Goal: Task Accomplishment & Management: Use online tool/utility

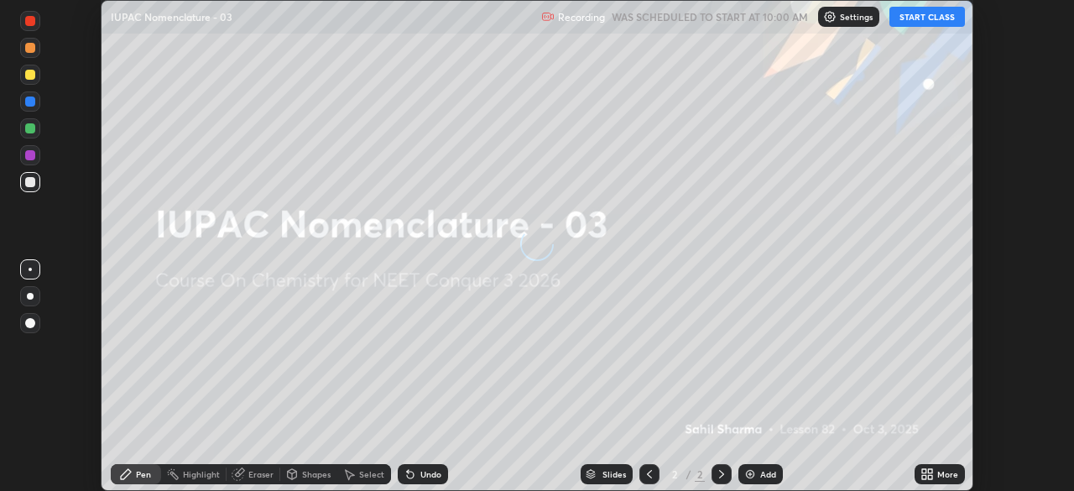
scroll to position [491, 1073]
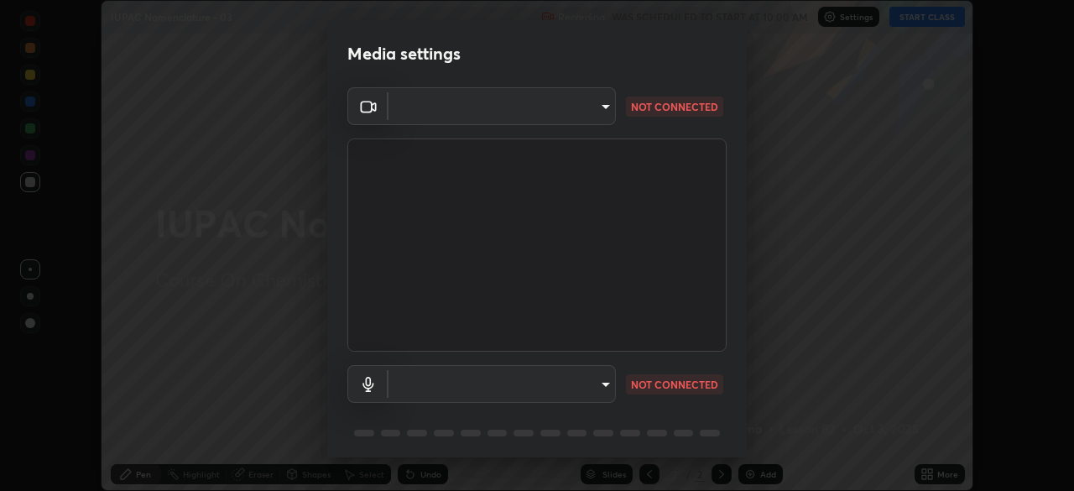
type input "bb042f4cef02672c8476b3eb7f28b41a7a7948f490d26ebfcad6535361d2bffd"
type input "default"
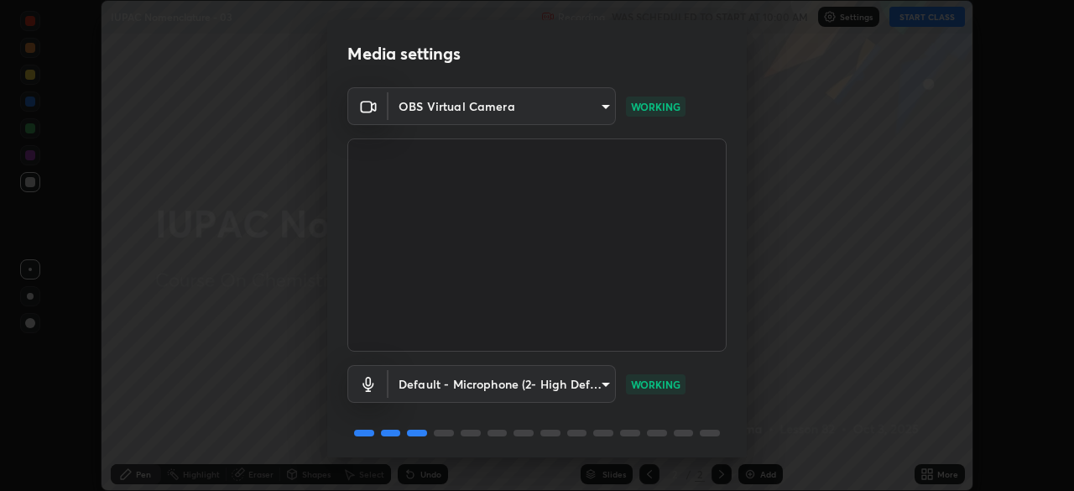
scroll to position [60, 0]
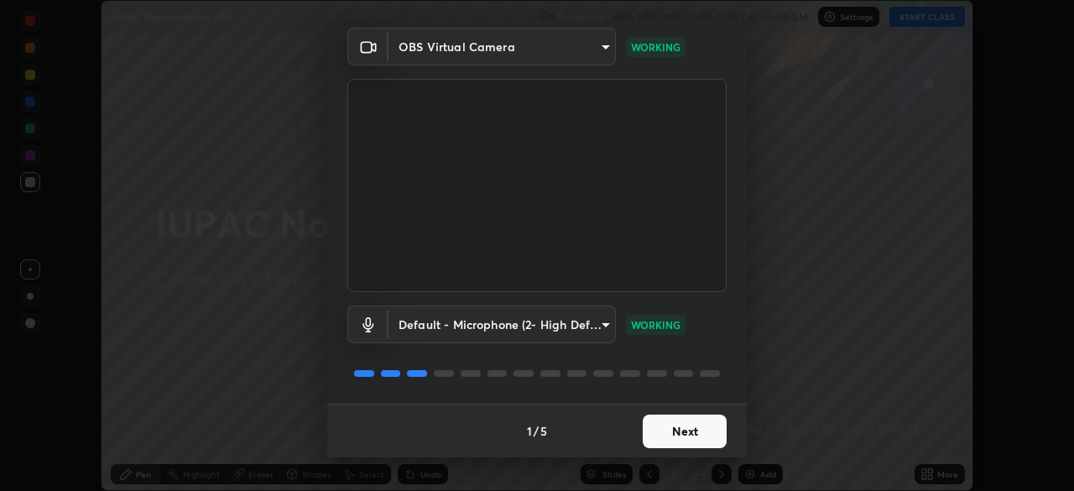
click at [675, 433] on button "Next" at bounding box center [685, 432] width 84 height 34
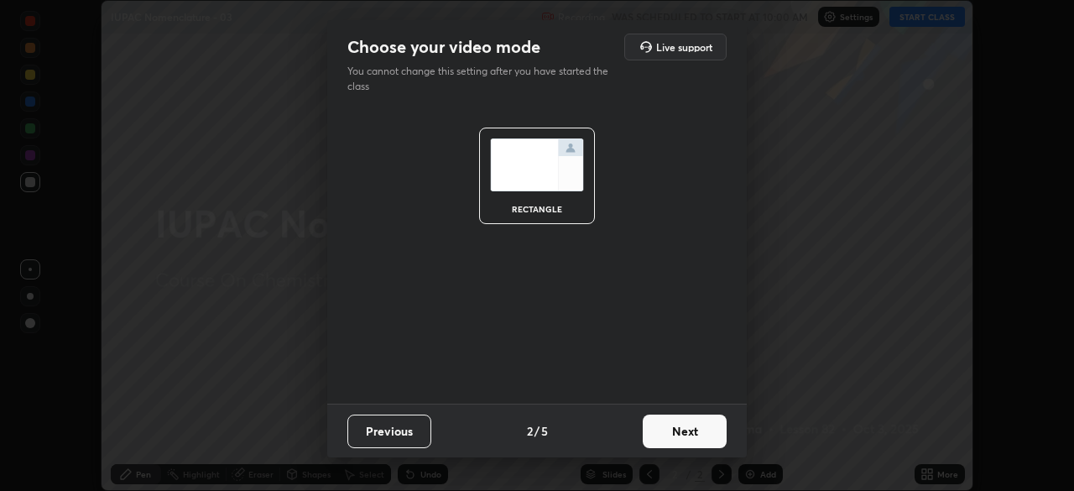
scroll to position [0, 0]
click at [689, 433] on button "Next" at bounding box center [685, 432] width 84 height 34
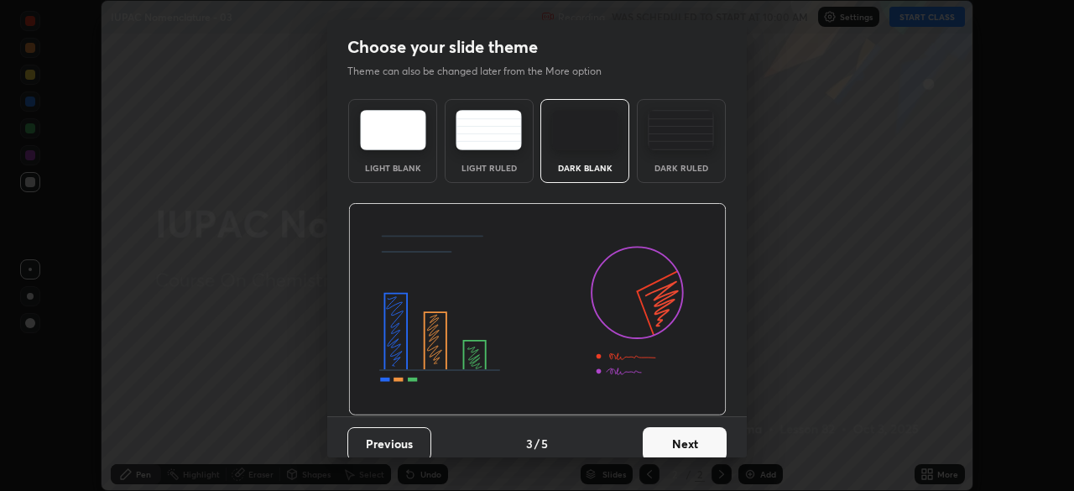
click at [692, 446] on button "Next" at bounding box center [685, 444] width 84 height 34
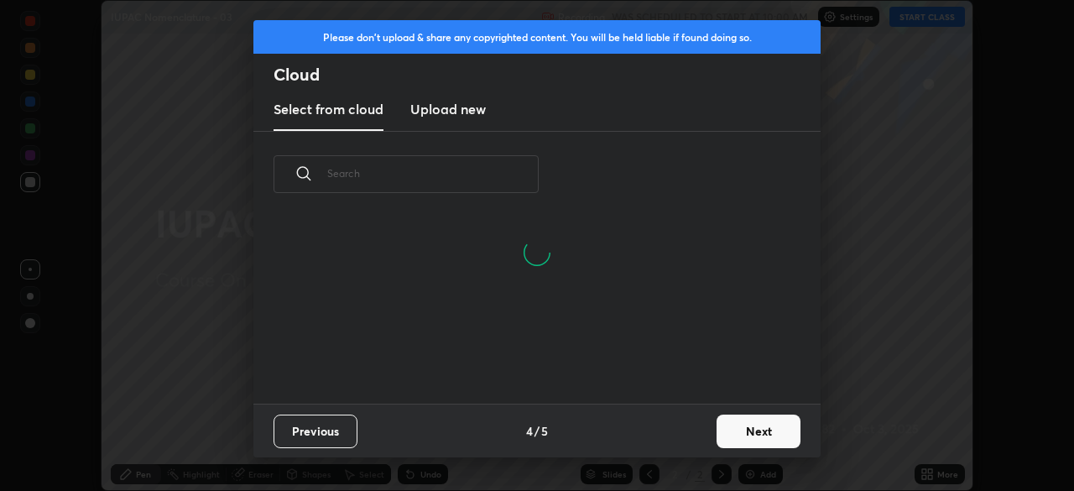
click at [737, 436] on button "Next" at bounding box center [759, 432] width 84 height 34
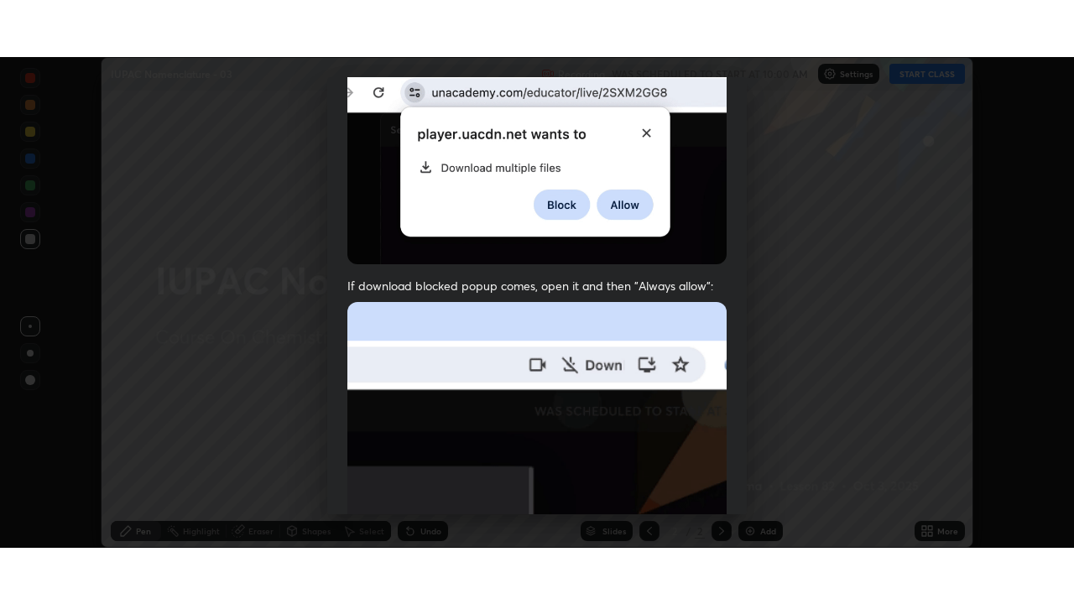
scroll to position [402, 0]
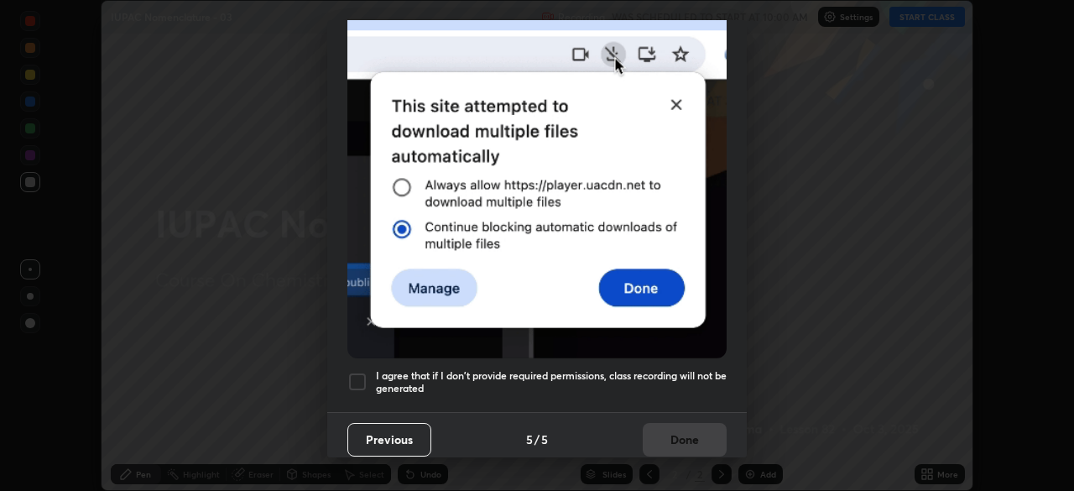
click at [368, 373] on div "I agree that if I don't provide required permissions, class recording will not …" at bounding box center [536, 382] width 379 height 20
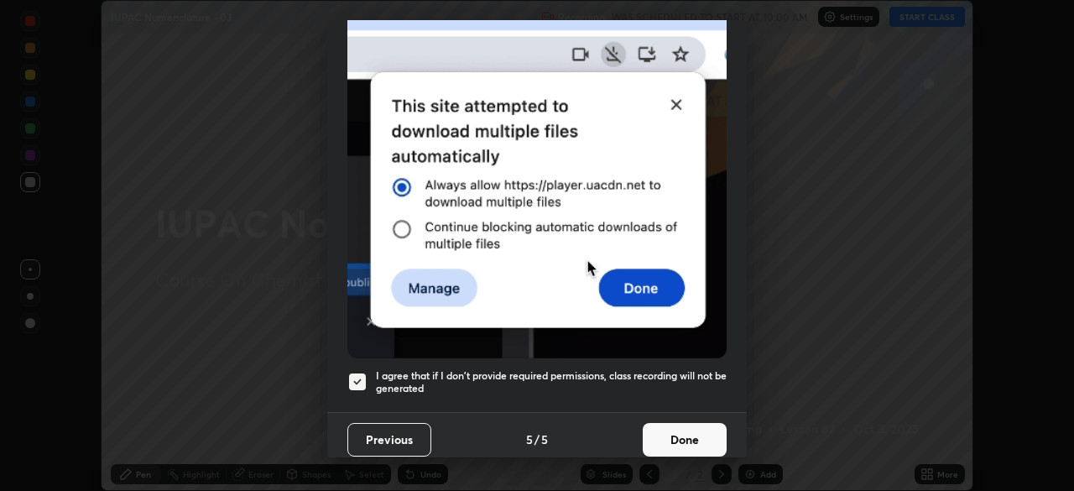
click at [686, 425] on button "Done" at bounding box center [685, 440] width 84 height 34
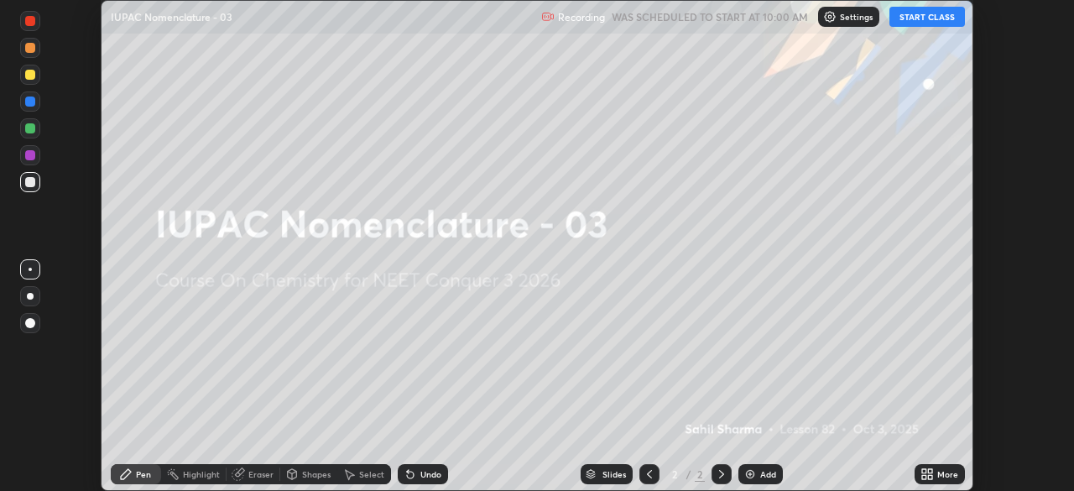
click at [937, 475] on div "More" at bounding box center [947, 474] width 21 height 8
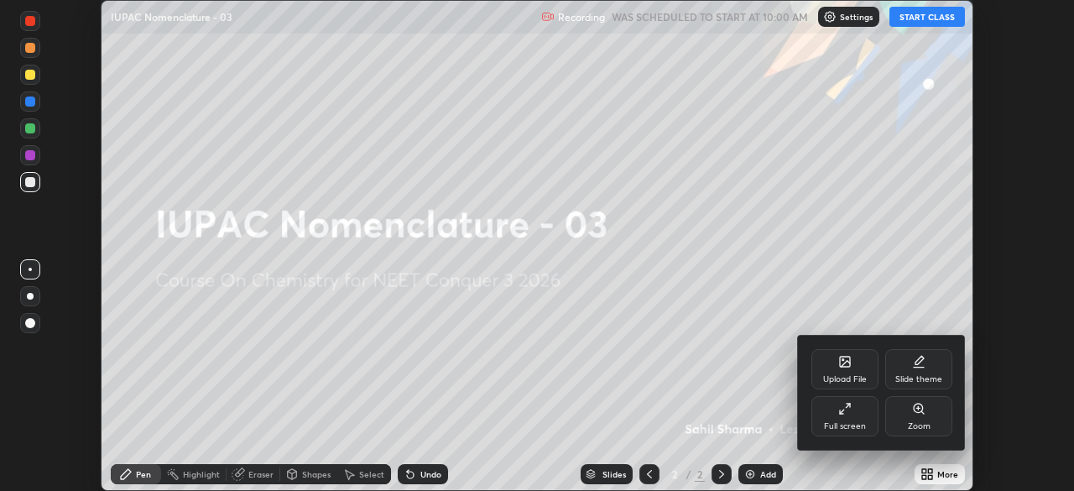
click at [865, 414] on div "Full screen" at bounding box center [844, 416] width 67 height 40
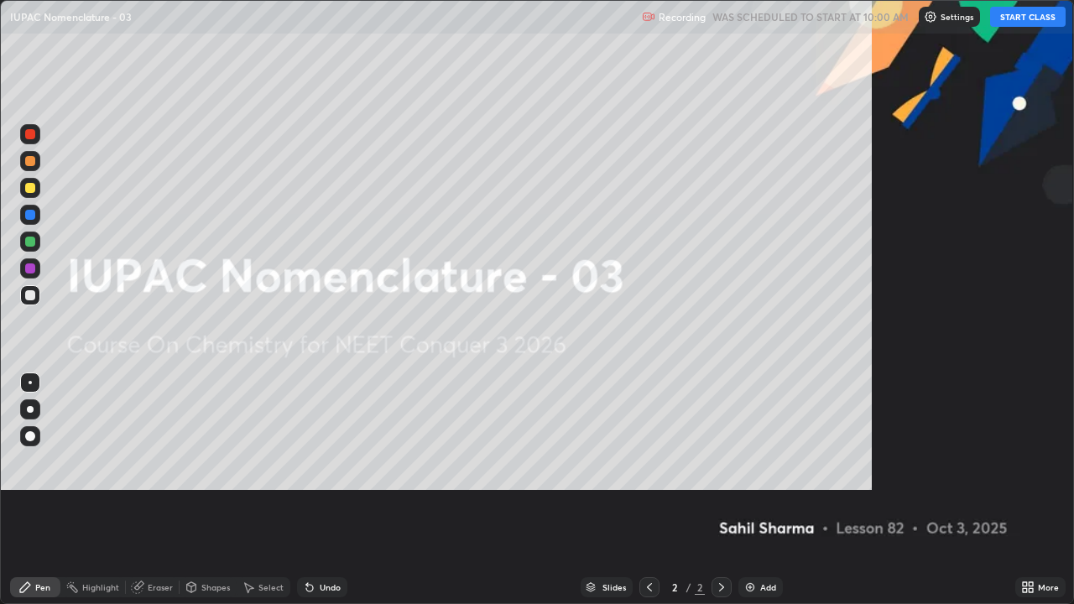
scroll to position [604, 1074]
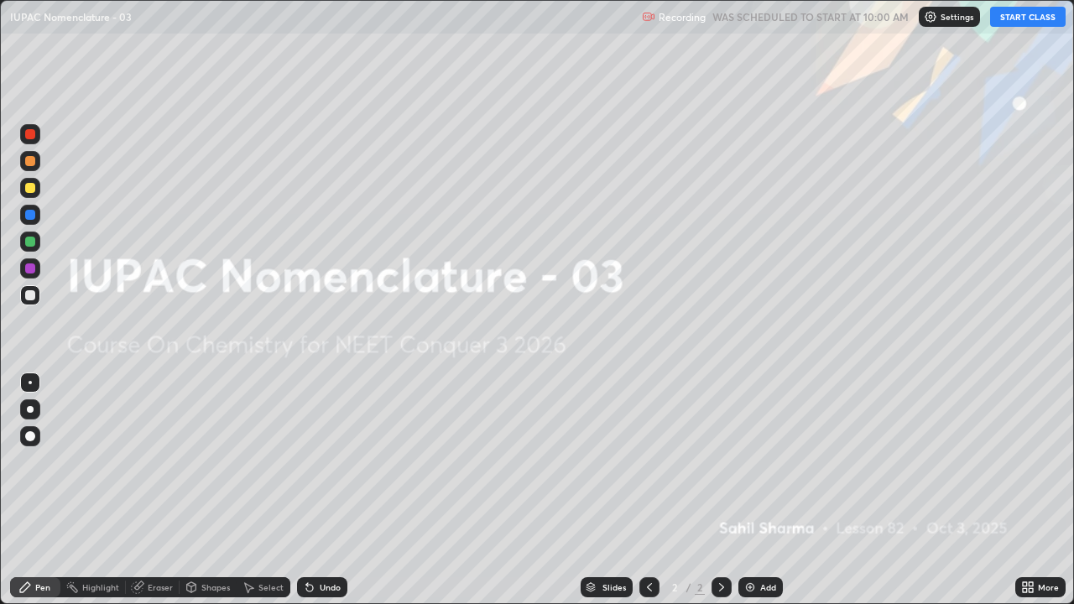
click at [760, 490] on div "Add" at bounding box center [768, 587] width 16 height 8
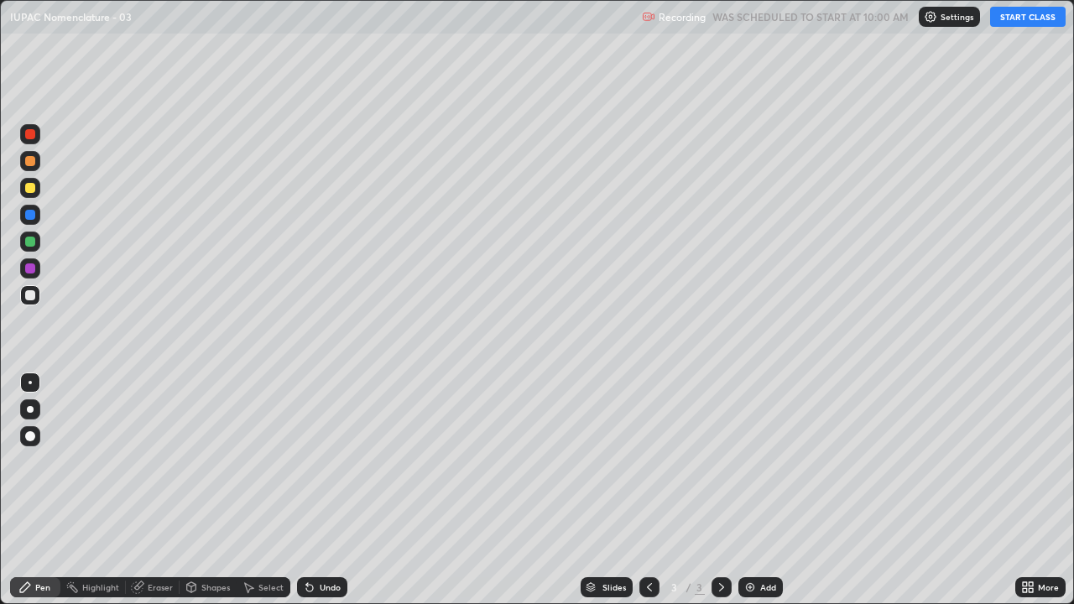
click at [30, 435] on div at bounding box center [30, 436] width 10 height 10
click at [1004, 24] on button "START CLASS" at bounding box center [1028, 17] width 76 height 20
click at [1003, 24] on button "START CLASS" at bounding box center [1028, 17] width 76 height 20
click at [34, 188] on div at bounding box center [30, 188] width 10 height 10
click at [30, 295] on div at bounding box center [30, 295] width 10 height 10
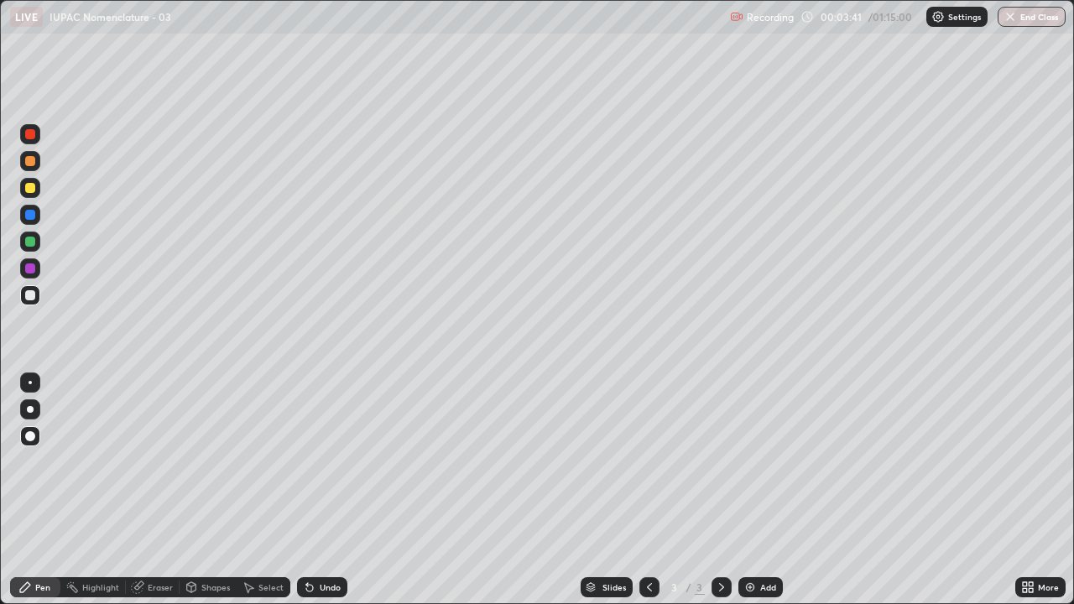
click at [262, 490] on div "Select" at bounding box center [270, 587] width 25 height 8
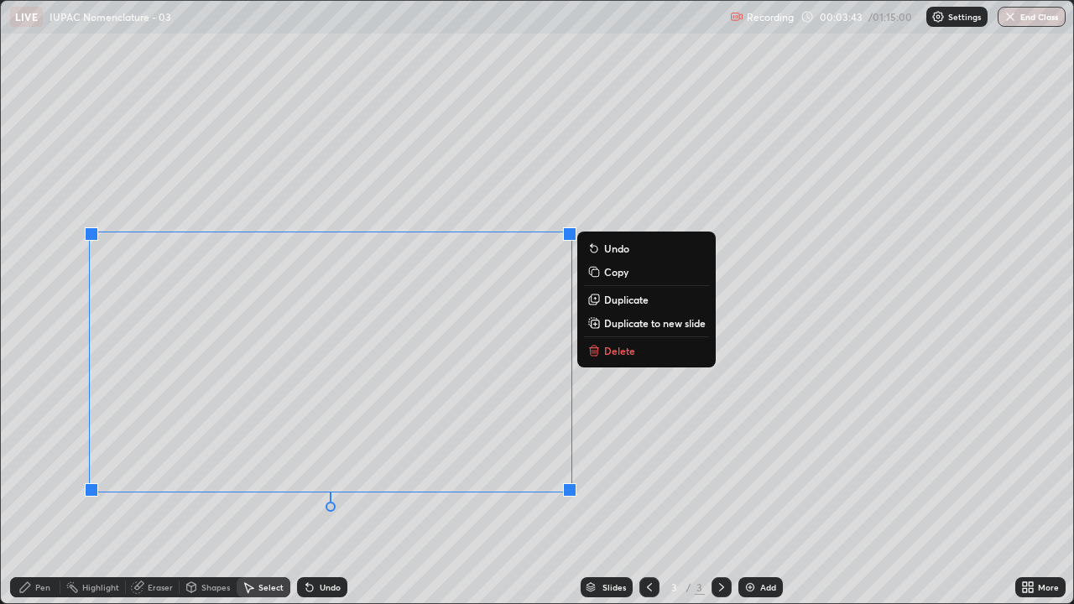
click at [621, 359] on button "Delete" at bounding box center [646, 351] width 125 height 20
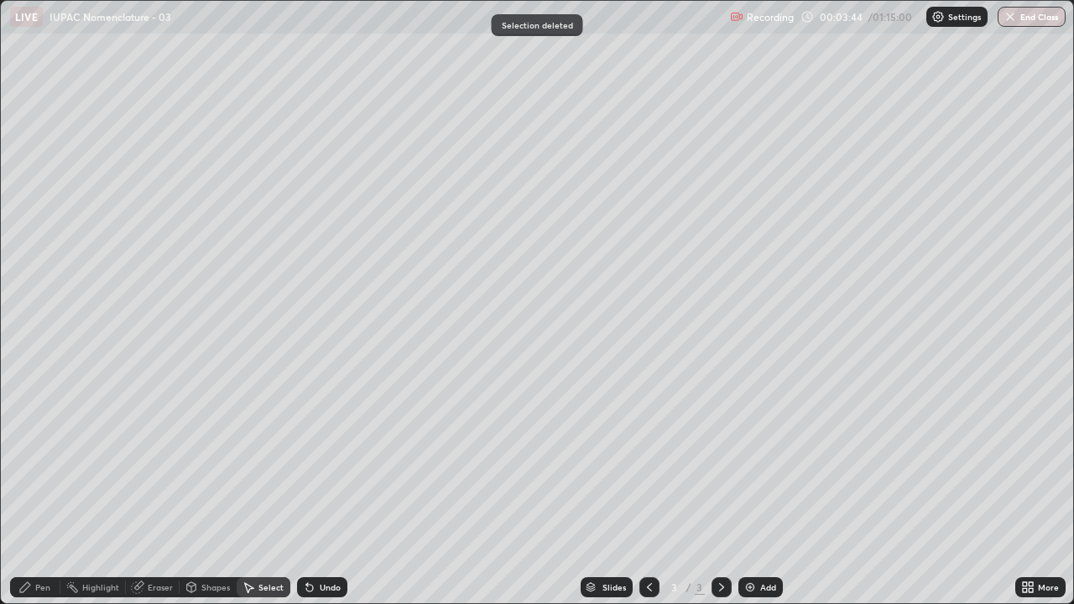
click at [39, 490] on div "Pen" at bounding box center [42, 587] width 15 height 8
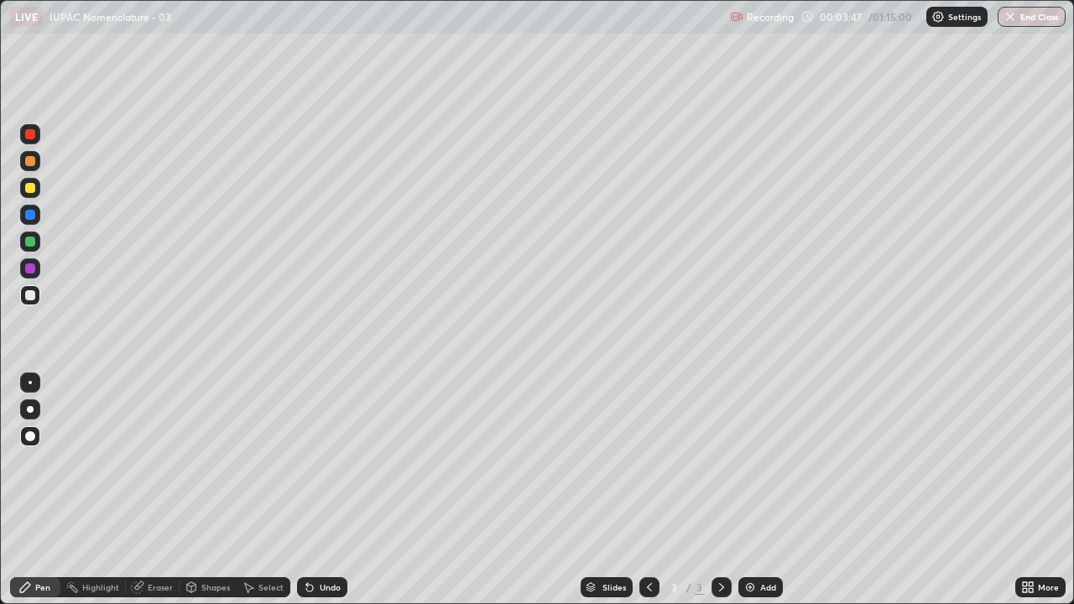
click at [259, 490] on div "Select" at bounding box center [270, 587] width 25 height 8
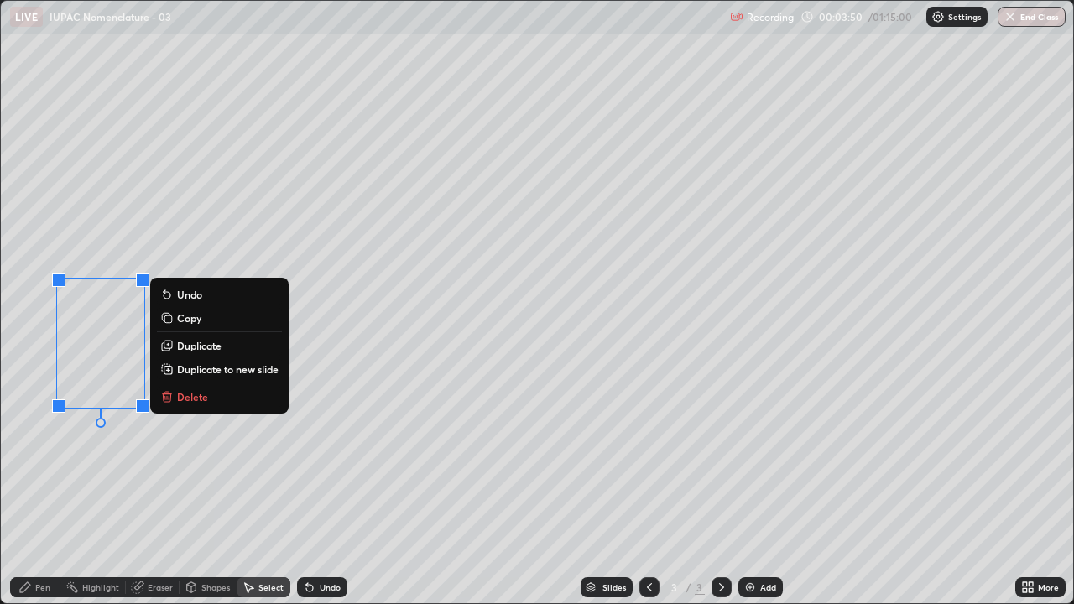
click at [198, 398] on p "Delete" at bounding box center [192, 396] width 31 height 13
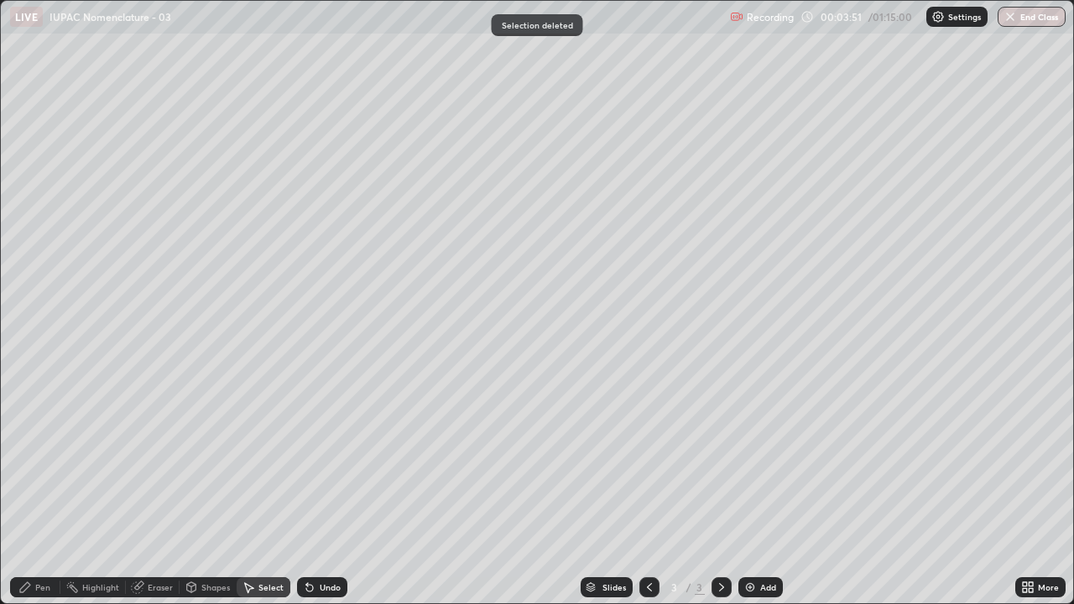
click at [34, 490] on div "Pen" at bounding box center [35, 587] width 50 height 20
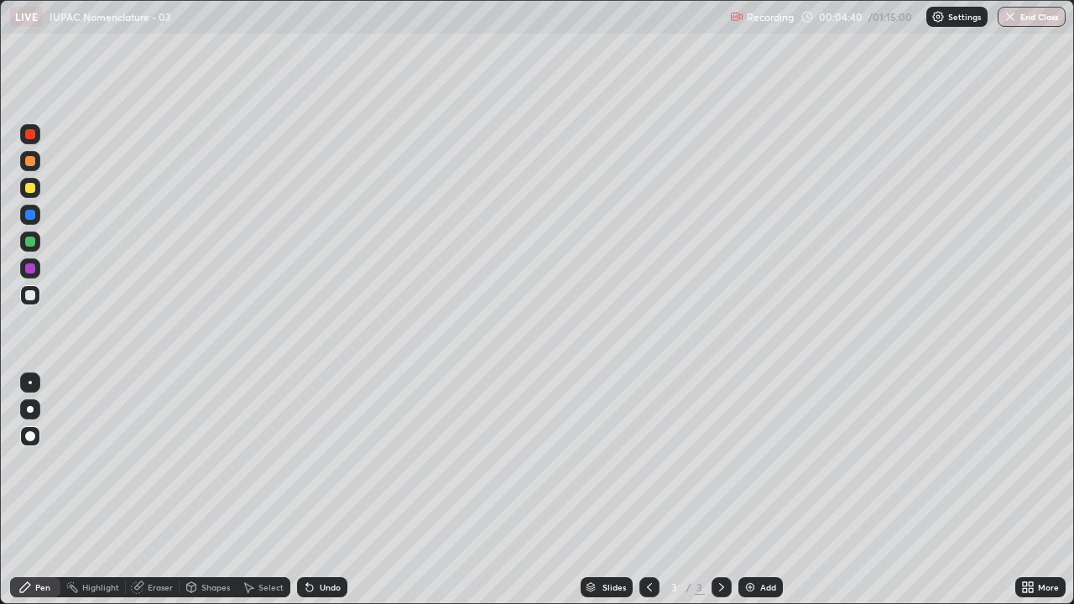
click at [262, 490] on div "Select" at bounding box center [270, 587] width 25 height 8
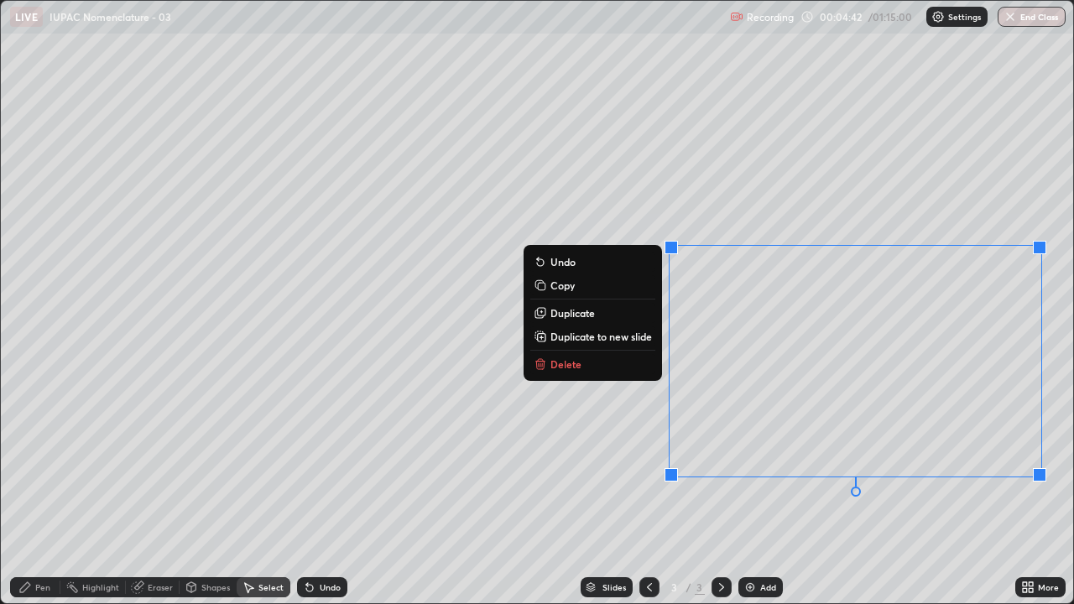
click at [623, 365] on button "Delete" at bounding box center [592, 364] width 125 height 20
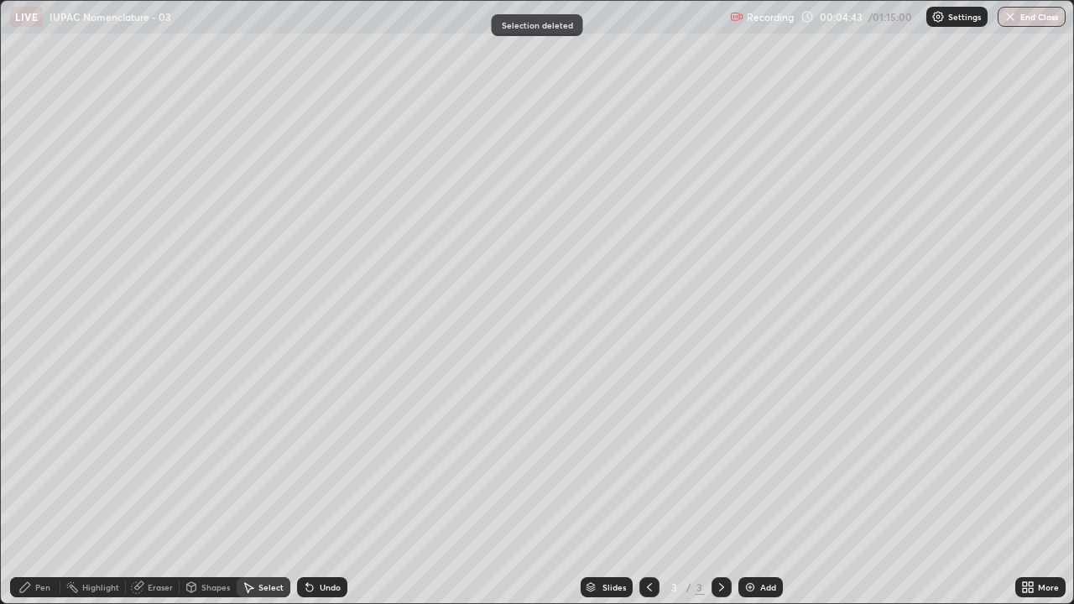
click at [39, 490] on div "Pen" at bounding box center [42, 587] width 15 height 8
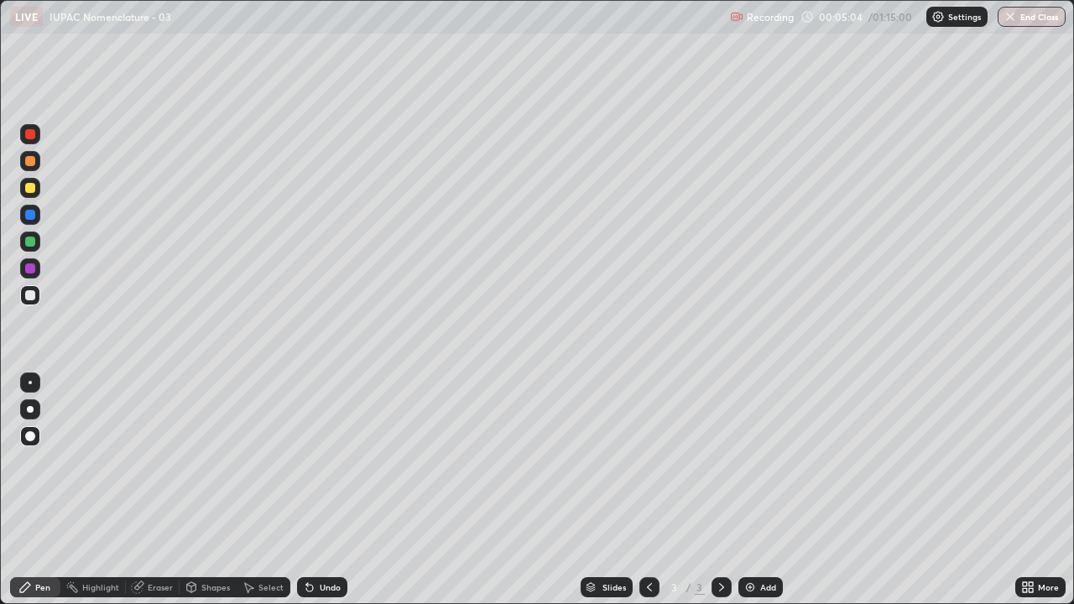
click at [155, 490] on div "Eraser" at bounding box center [160, 587] width 25 height 8
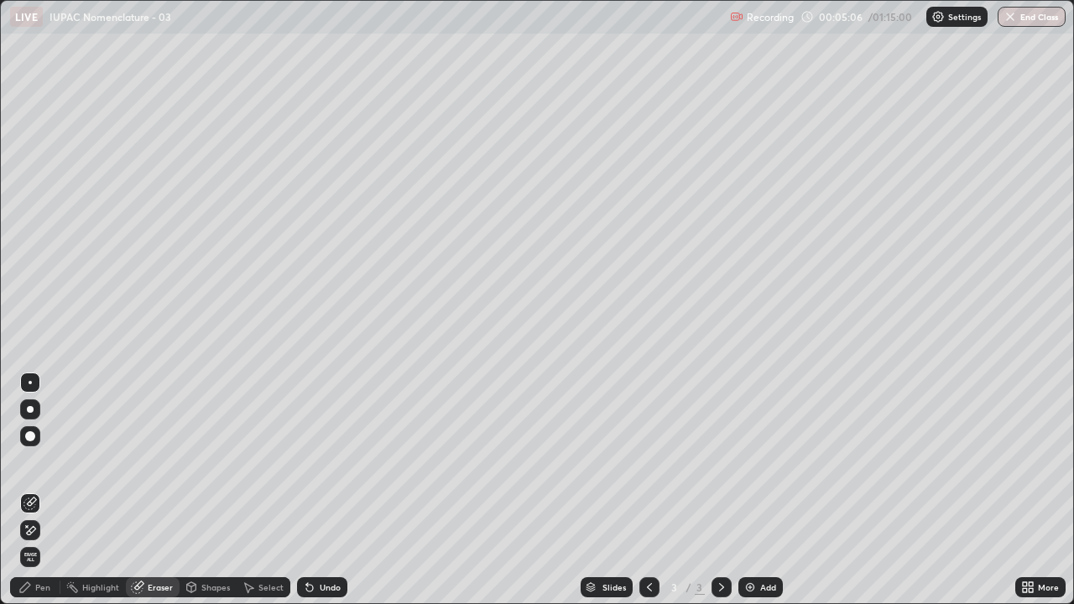
click at [38, 490] on div "Pen" at bounding box center [42, 587] width 15 height 8
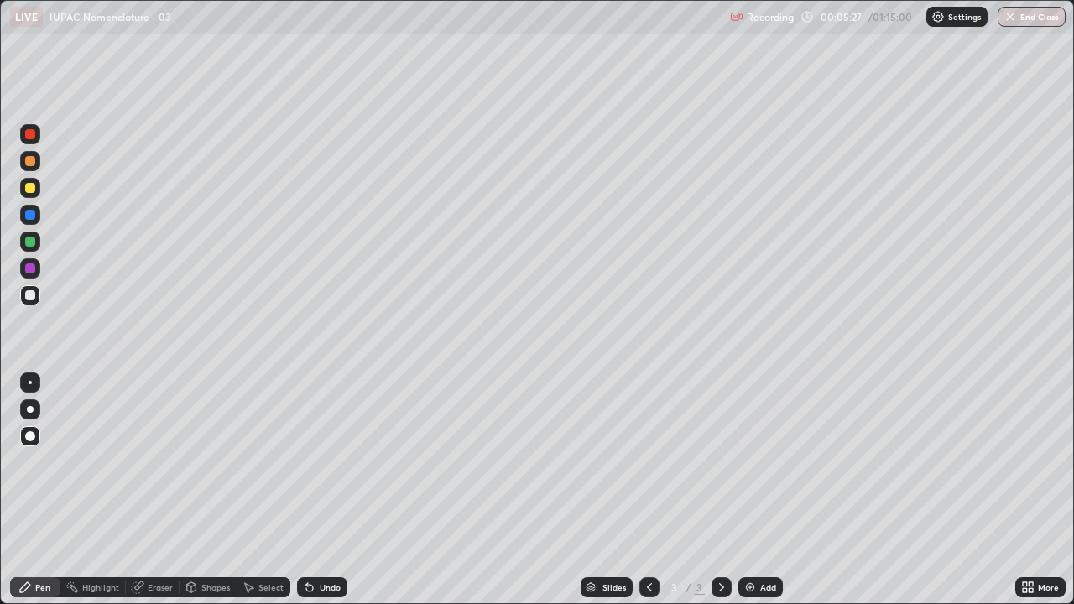
click at [27, 292] on div at bounding box center [30, 295] width 10 height 10
click at [33, 192] on div at bounding box center [30, 188] width 10 height 10
click at [159, 490] on div "Eraser" at bounding box center [160, 587] width 25 height 8
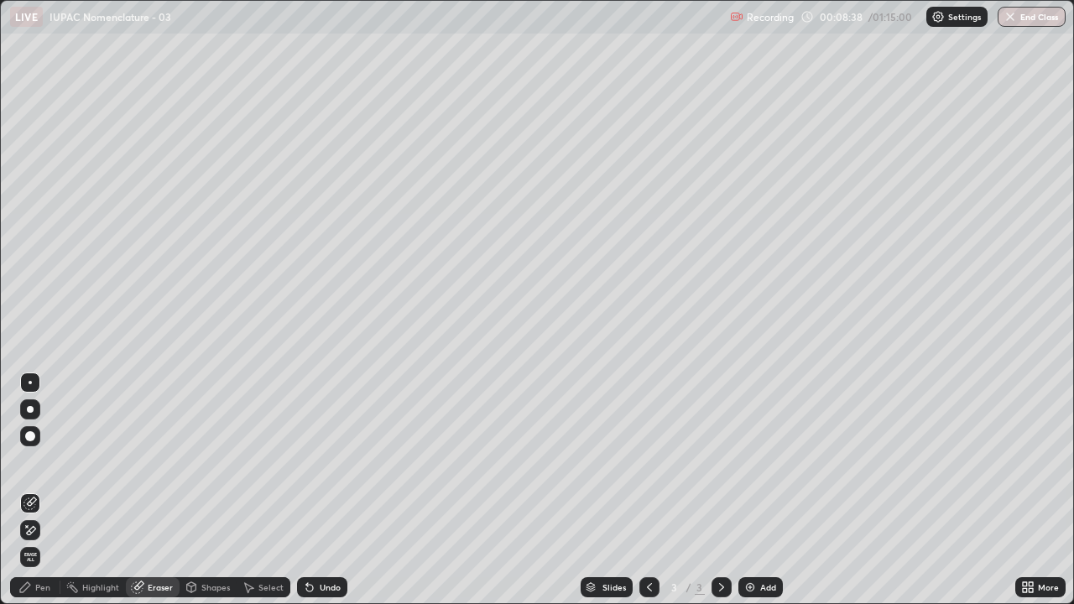
click at [43, 490] on div "Pen" at bounding box center [35, 587] width 50 height 20
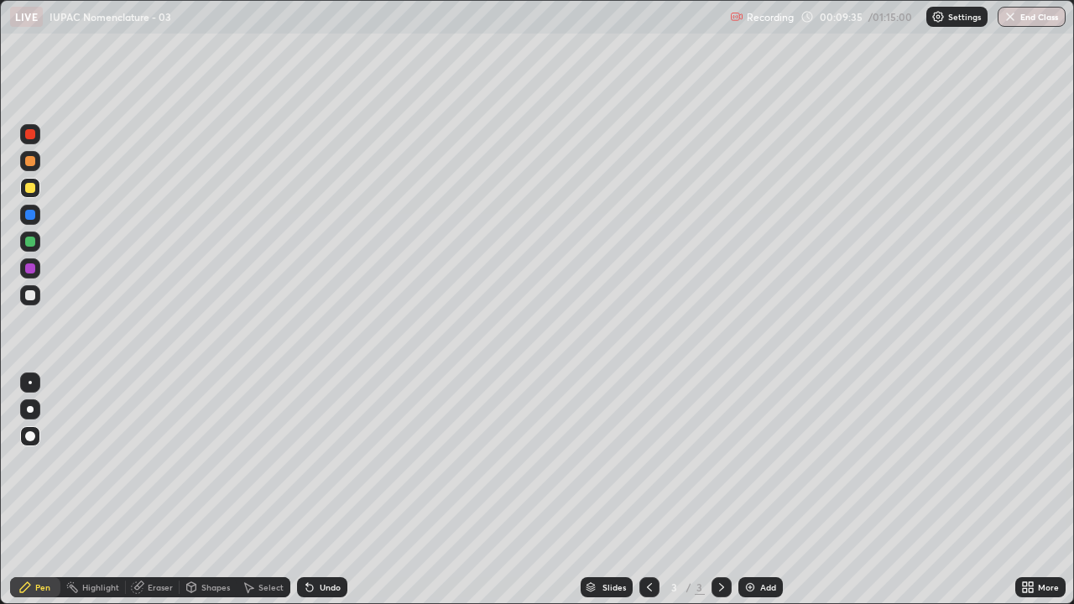
click at [774, 490] on div "Add" at bounding box center [768, 587] width 16 height 8
click at [29, 268] on div at bounding box center [30, 268] width 10 height 10
click at [149, 490] on div "Eraser" at bounding box center [160, 587] width 25 height 8
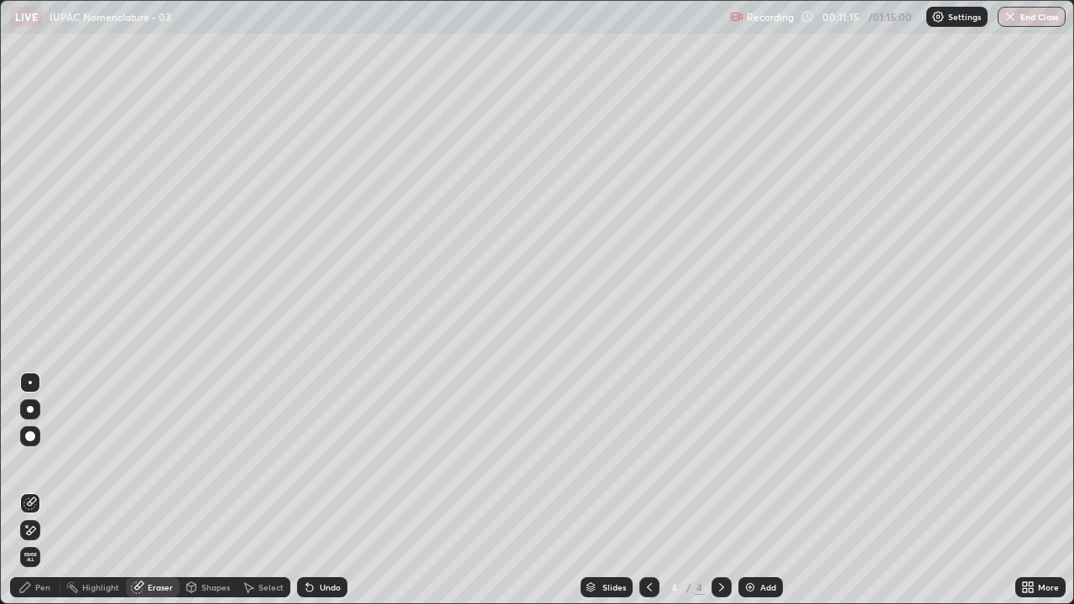
click at [36, 490] on div "Pen" at bounding box center [42, 587] width 15 height 8
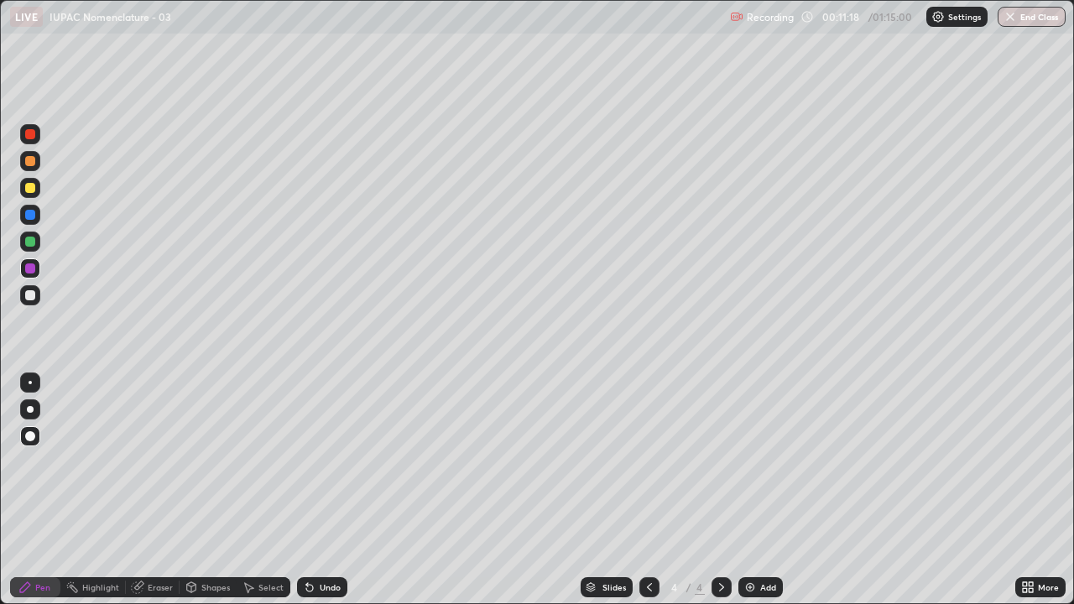
click at [34, 298] on div at bounding box center [30, 295] width 10 height 10
click at [156, 490] on div "Eraser" at bounding box center [160, 587] width 25 height 8
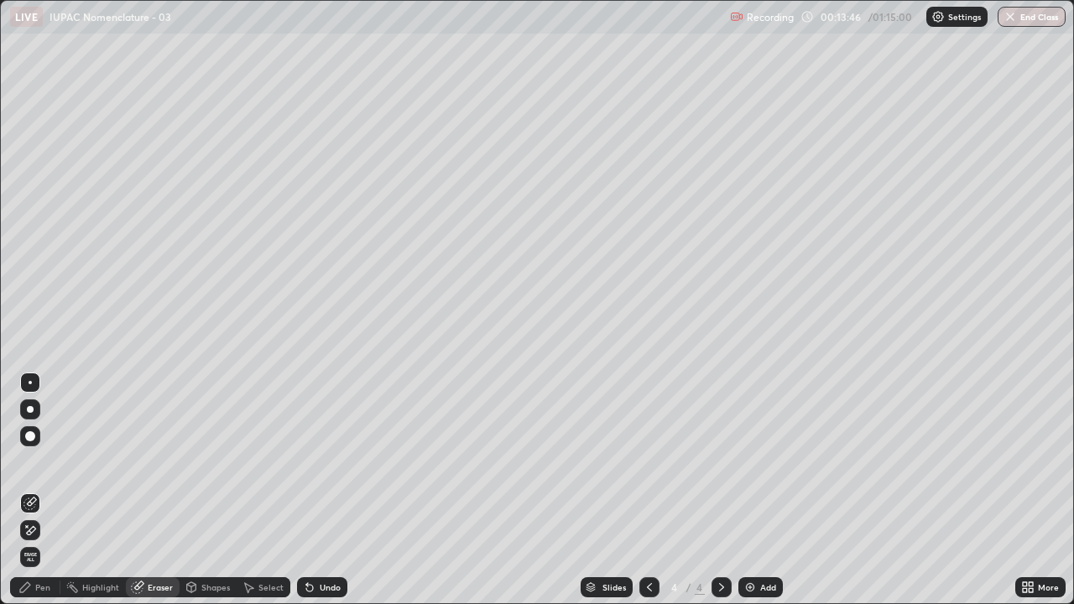
click at [28, 490] on icon at bounding box center [24, 587] width 13 height 13
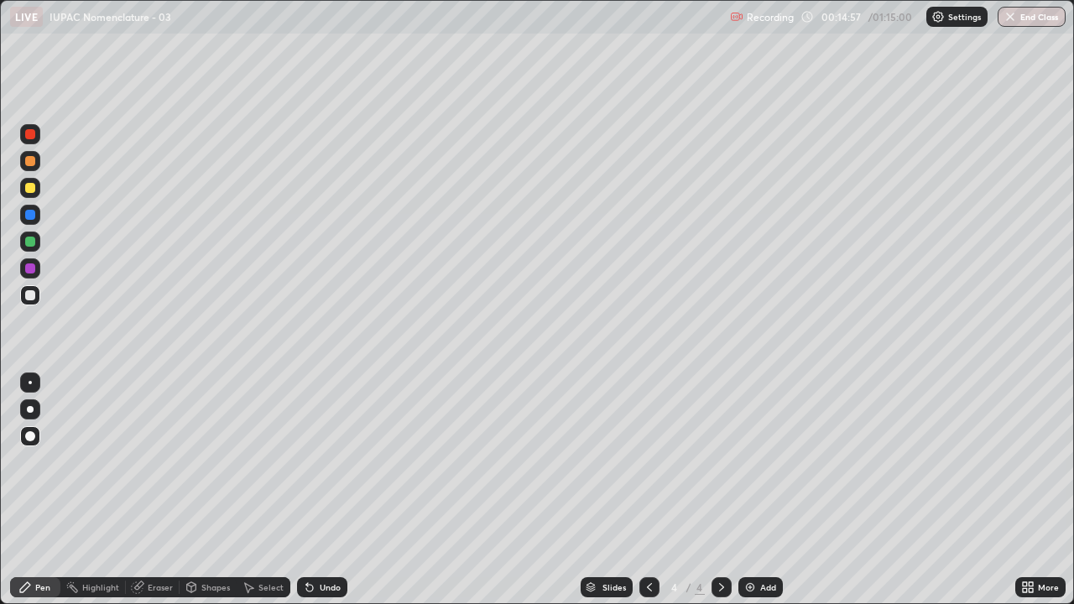
click at [764, 490] on div "Add" at bounding box center [760, 587] width 44 height 20
click at [769, 490] on div "Add" at bounding box center [760, 587] width 44 height 20
click at [30, 192] on div at bounding box center [30, 188] width 10 height 10
click at [31, 297] on div at bounding box center [30, 295] width 10 height 10
click at [762, 490] on div "Add" at bounding box center [760, 587] width 44 height 20
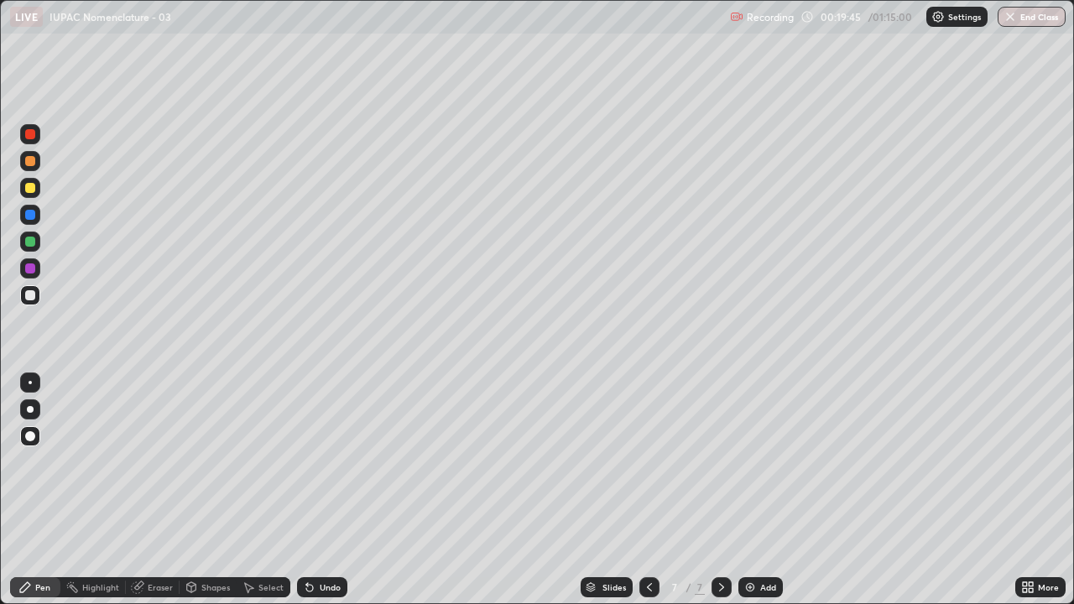
click at [27, 190] on div at bounding box center [30, 188] width 10 height 10
click at [28, 137] on div at bounding box center [30, 134] width 10 height 10
click at [29, 294] on div at bounding box center [30, 295] width 10 height 10
click at [28, 269] on div at bounding box center [30, 268] width 10 height 10
click at [31, 244] on div at bounding box center [30, 242] width 10 height 10
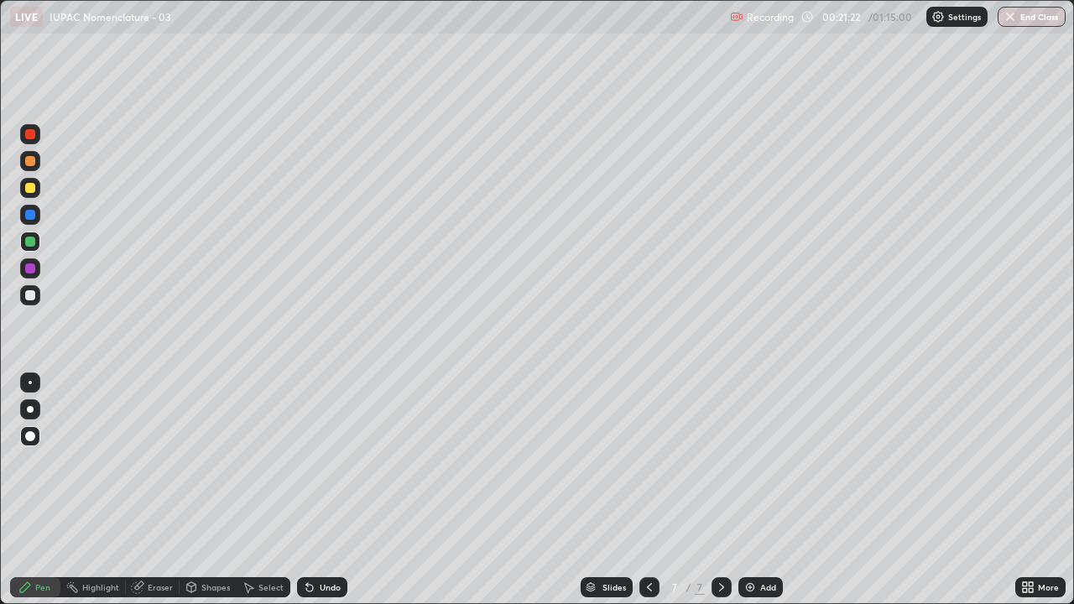
click at [31, 188] on div at bounding box center [30, 188] width 10 height 10
click at [30, 432] on div at bounding box center [30, 436] width 10 height 10
click at [33, 162] on div at bounding box center [30, 161] width 10 height 10
click at [32, 294] on div at bounding box center [30, 295] width 10 height 10
click at [33, 241] on div at bounding box center [30, 242] width 10 height 10
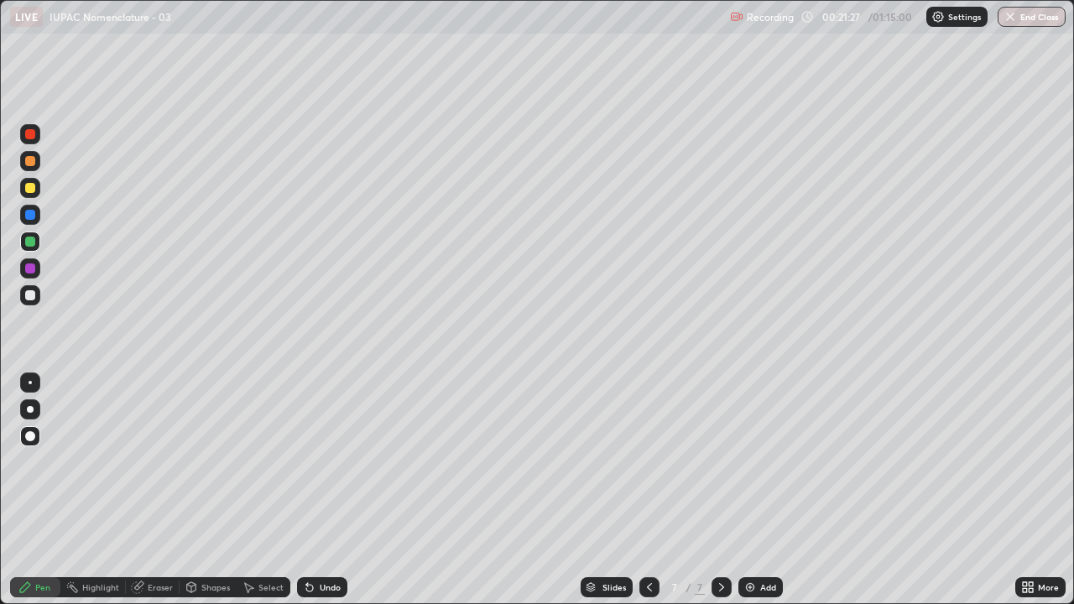
click at [29, 293] on div at bounding box center [30, 295] width 10 height 10
click at [766, 490] on div "Add" at bounding box center [768, 587] width 16 height 8
click at [32, 187] on div at bounding box center [30, 188] width 10 height 10
click at [29, 295] on div at bounding box center [30, 295] width 10 height 10
click at [161, 490] on div "Eraser" at bounding box center [160, 587] width 25 height 8
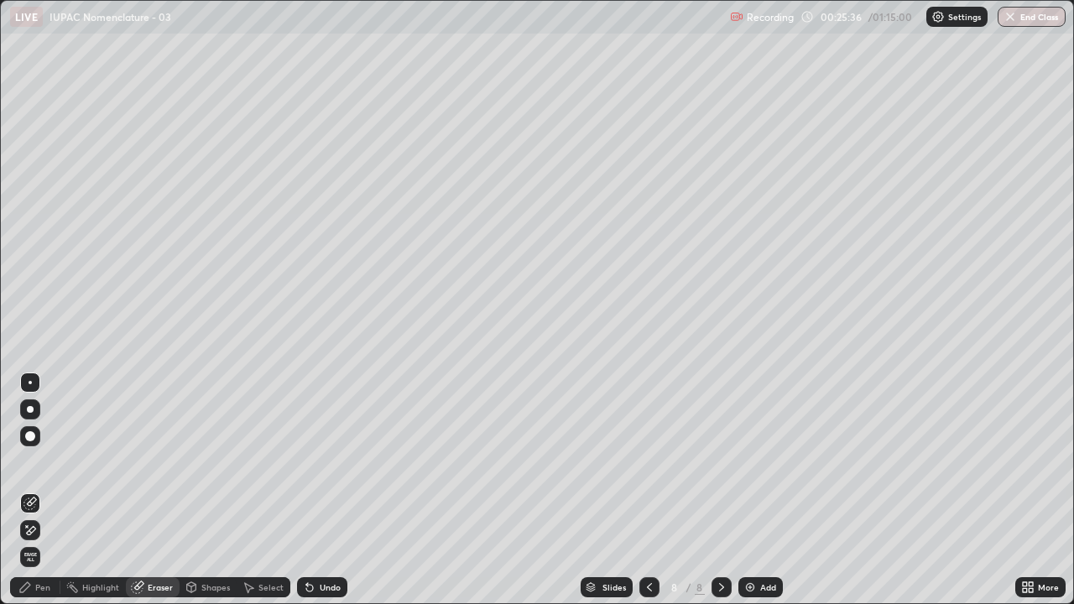
click at [45, 490] on div "Pen" at bounding box center [35, 587] width 50 height 20
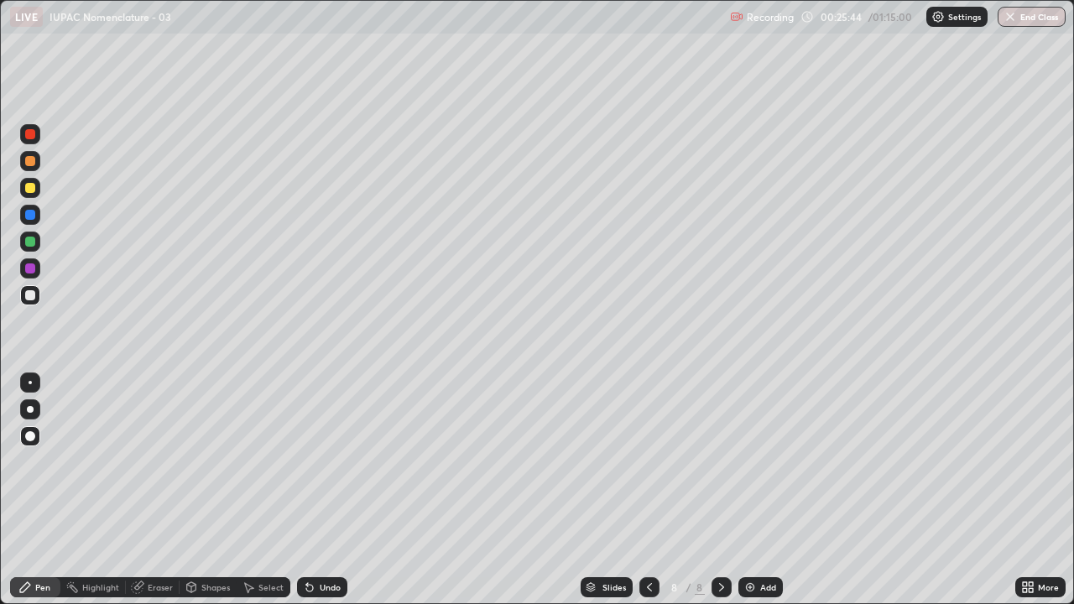
click at [22, 292] on div at bounding box center [30, 295] width 20 height 20
click at [30, 189] on div at bounding box center [30, 188] width 10 height 10
click at [30, 295] on div at bounding box center [30, 295] width 10 height 10
click at [32, 215] on div at bounding box center [30, 215] width 10 height 10
click at [30, 189] on div at bounding box center [30, 188] width 10 height 10
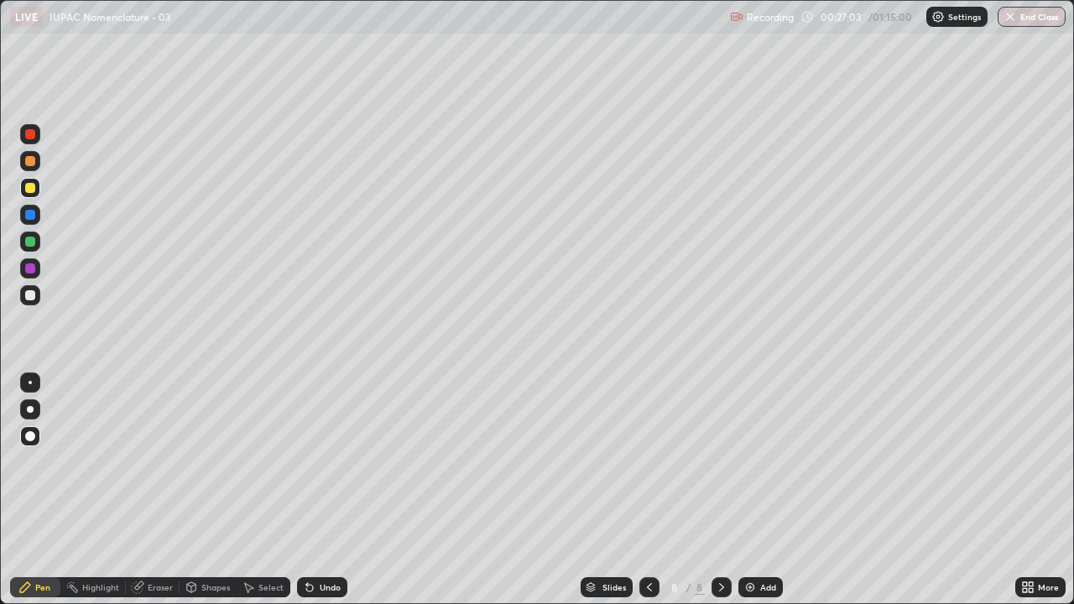
click at [30, 162] on div at bounding box center [30, 161] width 10 height 10
click at [30, 295] on div at bounding box center [30, 295] width 10 height 10
click at [30, 243] on div at bounding box center [30, 242] width 10 height 10
click at [217, 490] on div "Shapes" at bounding box center [215, 587] width 29 height 8
click at [272, 490] on div "Select" at bounding box center [270, 587] width 25 height 8
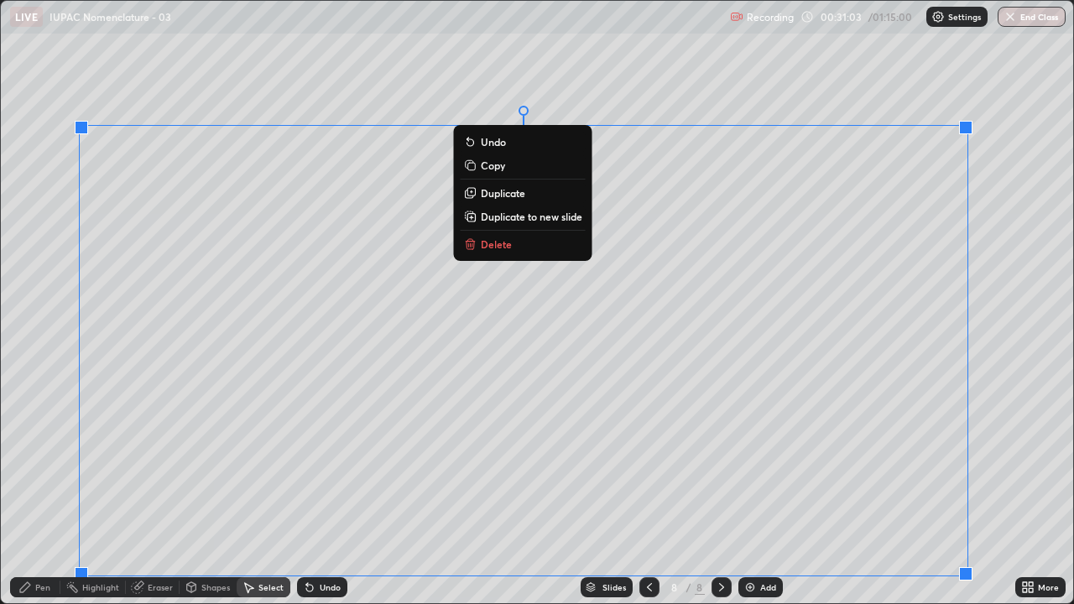
click at [540, 247] on button "Delete" at bounding box center [523, 244] width 125 height 20
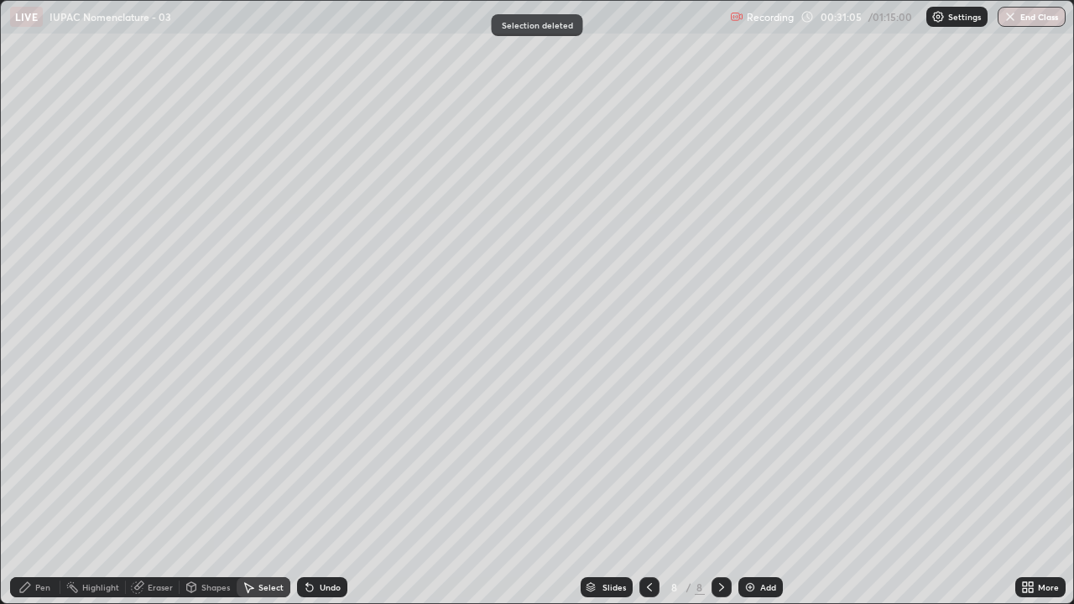
click at [38, 490] on div "Pen" at bounding box center [42, 587] width 15 height 8
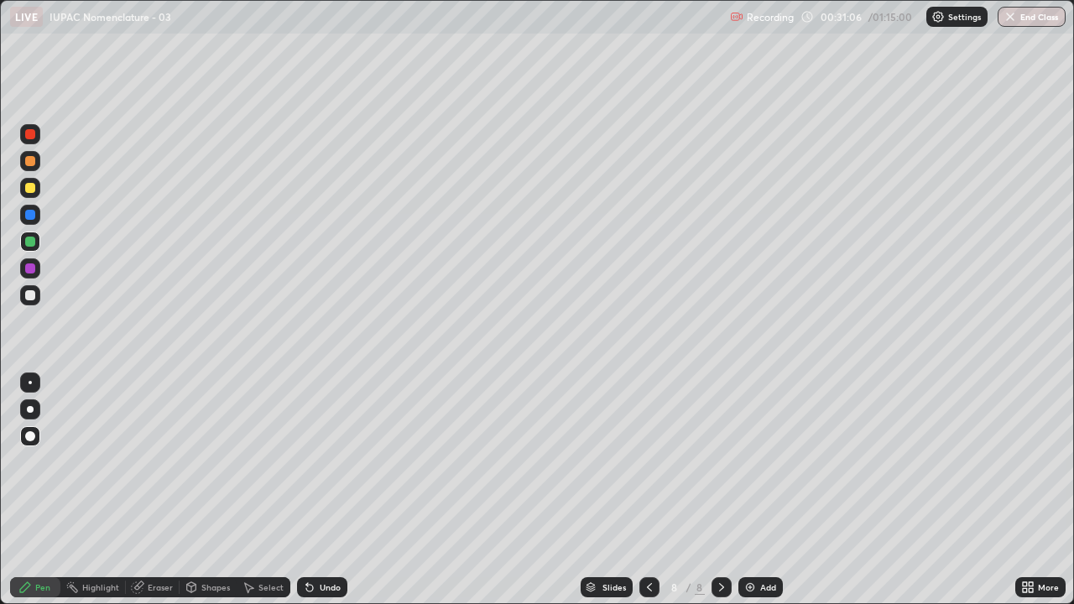
click at [28, 296] on div at bounding box center [30, 295] width 10 height 10
click at [156, 490] on div "Eraser" at bounding box center [160, 587] width 25 height 8
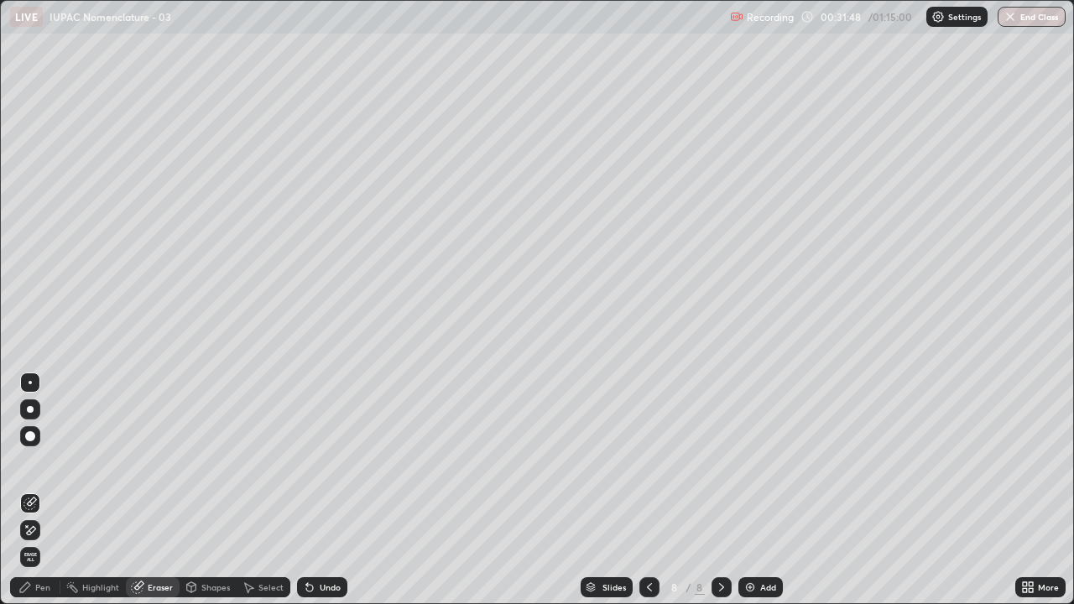
click at [39, 490] on div "Pen" at bounding box center [42, 587] width 15 height 8
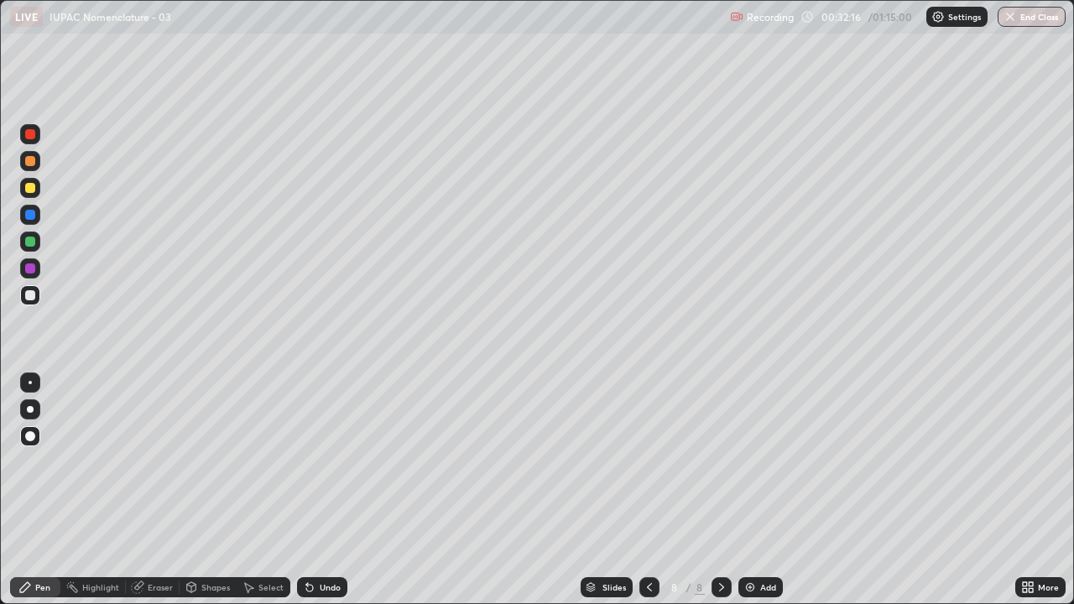
click at [31, 191] on div at bounding box center [30, 188] width 10 height 10
click at [30, 296] on div at bounding box center [30, 295] width 10 height 10
click at [30, 216] on div at bounding box center [30, 215] width 10 height 10
click at [32, 248] on div at bounding box center [30, 242] width 20 height 20
click at [34, 300] on div at bounding box center [30, 295] width 10 height 10
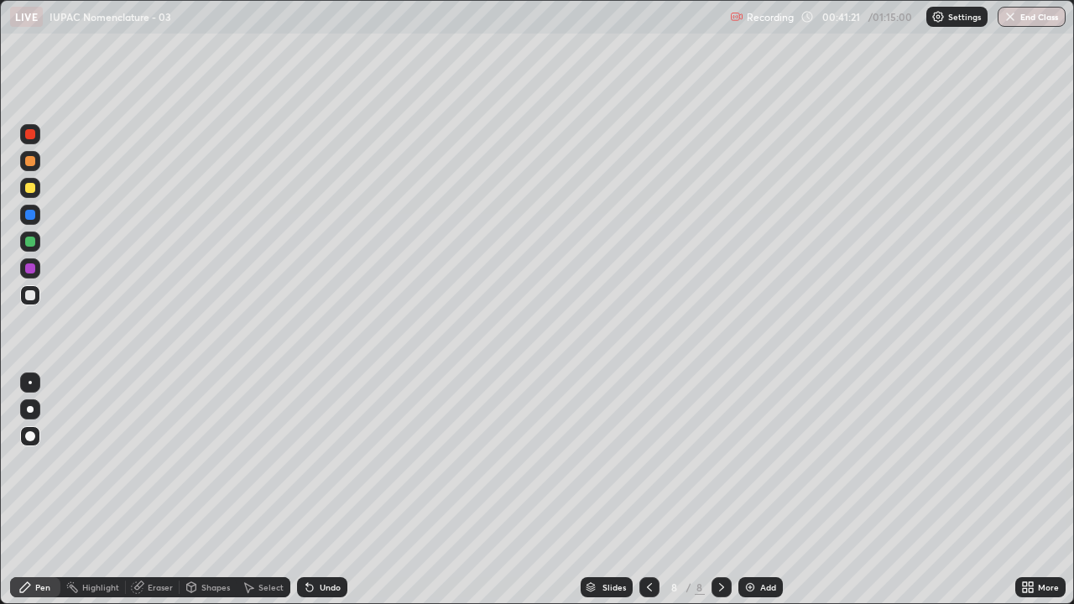
click at [1026, 23] on button "End Class" at bounding box center [1032, 17] width 68 height 20
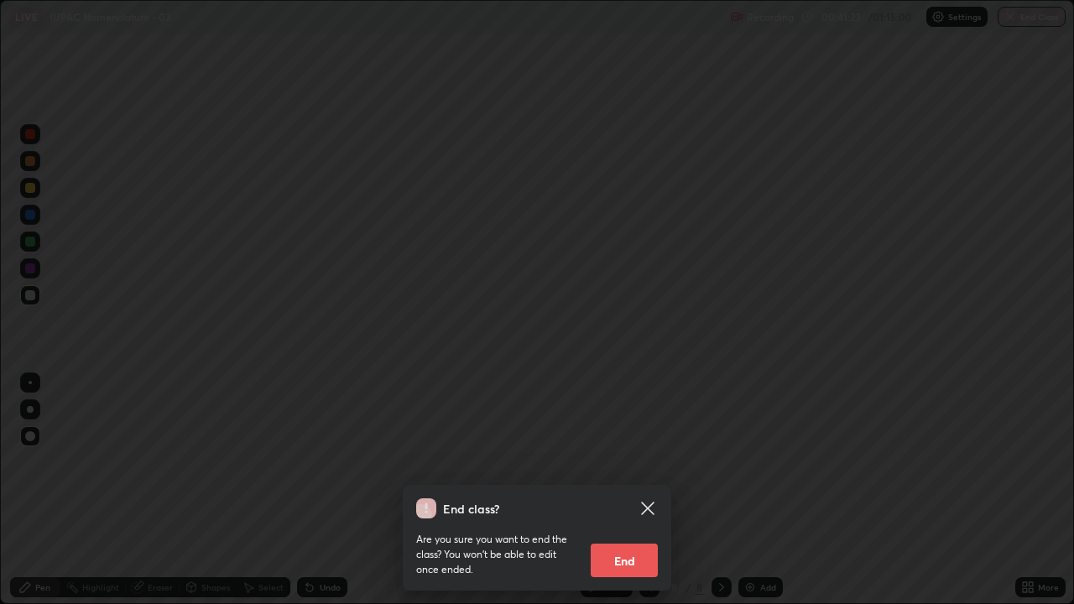
click at [636, 490] on button "End" at bounding box center [624, 561] width 67 height 34
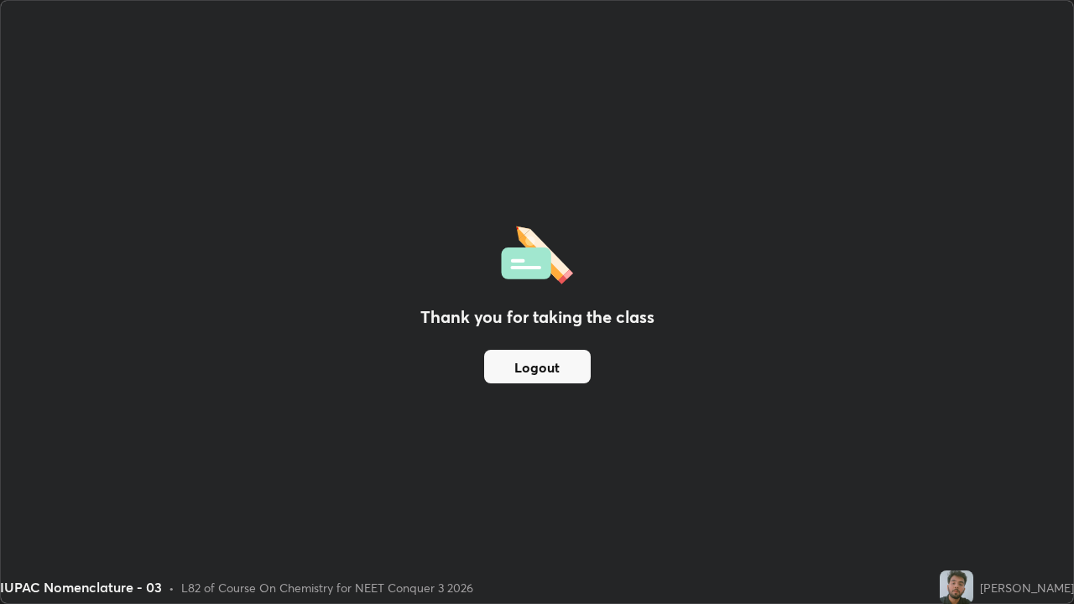
click at [516, 362] on button "Logout" at bounding box center [537, 367] width 107 height 34
click at [532, 362] on button "Logout" at bounding box center [537, 367] width 107 height 34
click at [545, 372] on button "Logout" at bounding box center [537, 367] width 107 height 34
click at [550, 368] on button "Logout" at bounding box center [537, 367] width 107 height 34
